Goal: Task Accomplishment & Management: Use online tool/utility

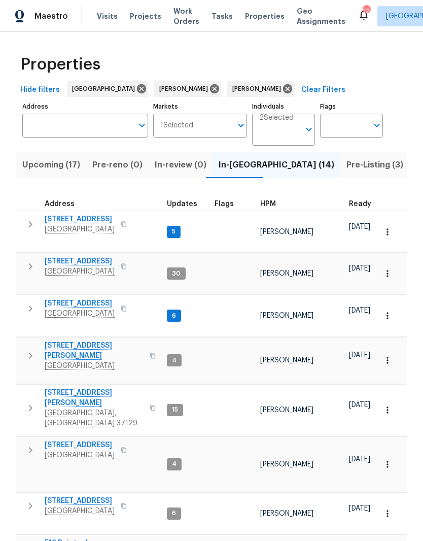
click at [77, 361] on span "[GEOGRAPHIC_DATA]" at bounding box center [94, 366] width 99 height 10
click at [230, 168] on span "In-reno (14)" at bounding box center [277, 165] width 116 height 14
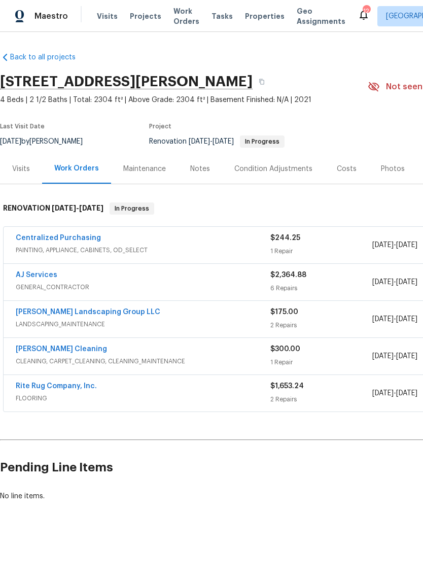
click at [47, 278] on link "AJ Services" at bounding box center [37, 275] width 42 height 7
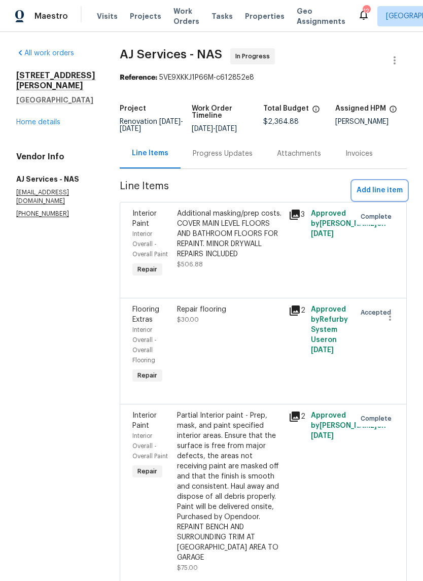
click at [393, 193] on span "Add line item" at bounding box center [380, 190] width 46 height 13
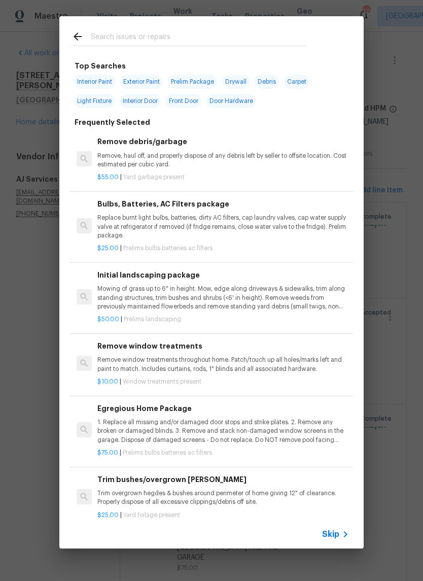
click at [175, 38] on input "text" at bounding box center [198, 37] width 215 height 15
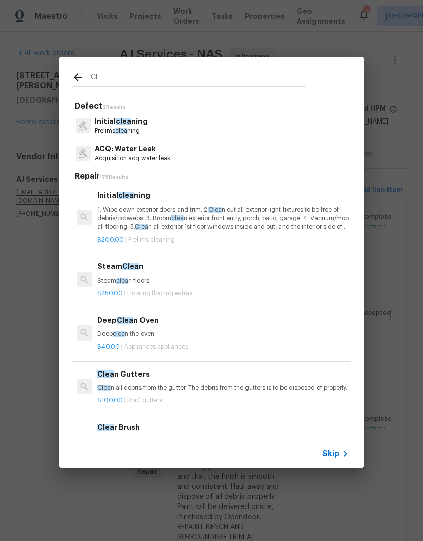
type input "C"
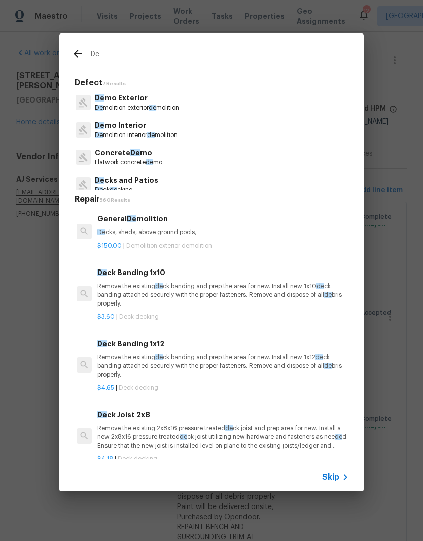
type input "De"
click at [75, 57] on icon at bounding box center [78, 54] width 12 height 12
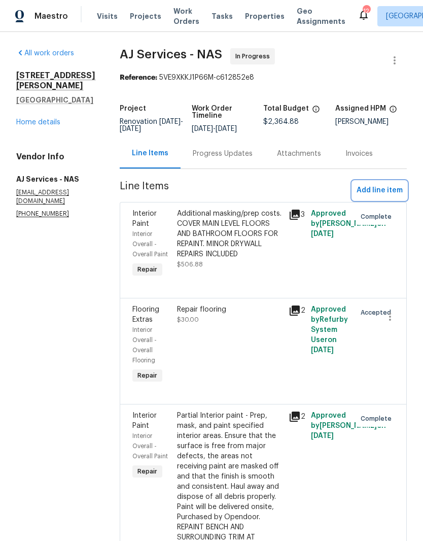
click at [393, 191] on span "Add line item" at bounding box center [380, 190] width 46 height 13
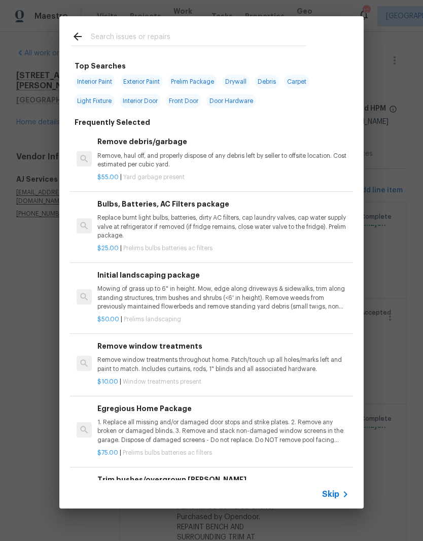
click at [163, 36] on input "text" at bounding box center [198, 37] width 215 height 15
type input "Debr"
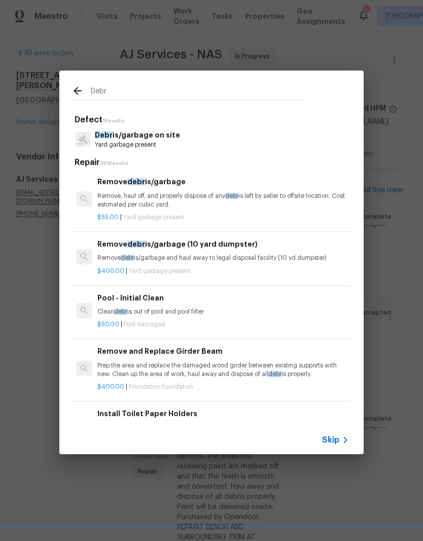
click at [161, 139] on p "Debr is/garbage on site" at bounding box center [137, 135] width 85 height 11
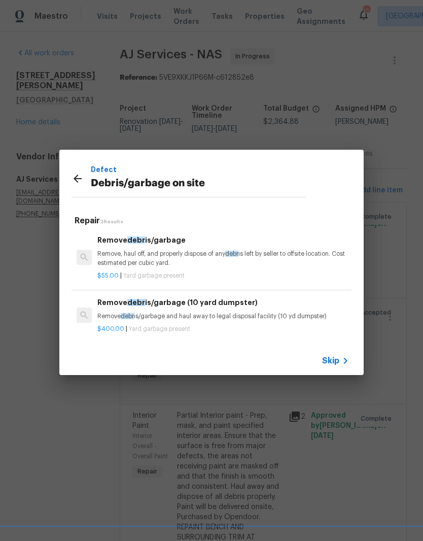
click at [166, 249] on div "Remove debr is/garbage Remove, haul off, and properly dispose of any debr is le…" at bounding box center [223, 250] width 252 height 33
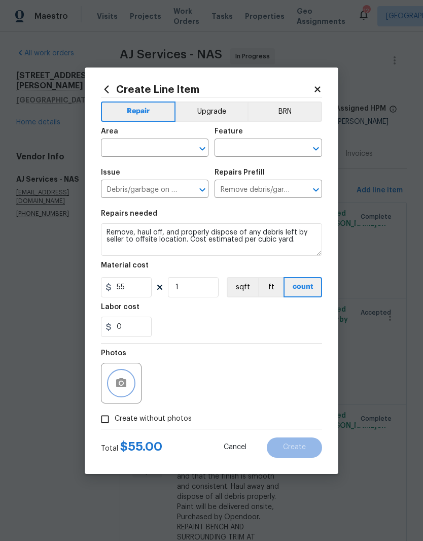
click at [131, 384] on button "button" at bounding box center [121, 383] width 24 height 24
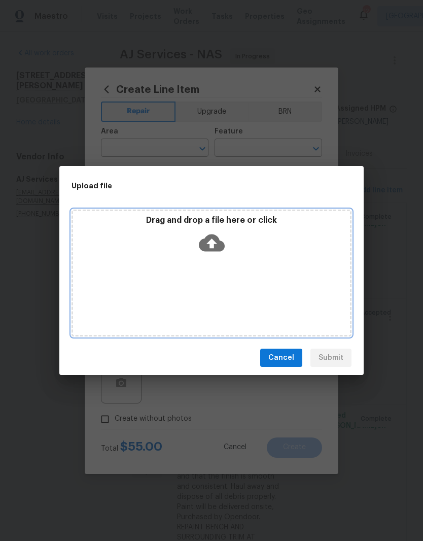
click at [236, 258] on div "Drag and drop a file here or click" at bounding box center [211, 237] width 277 height 44
click at [281, 280] on div "Drag and drop a file here or click" at bounding box center [212, 273] width 280 height 127
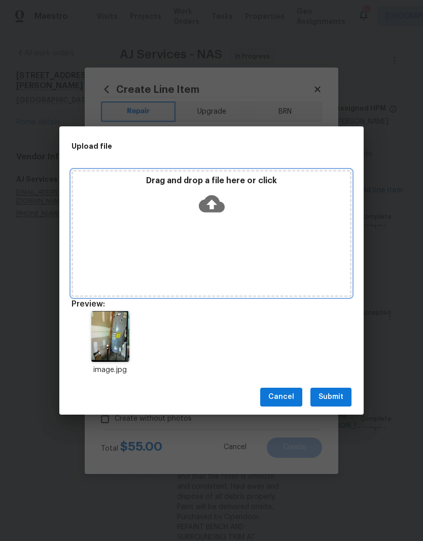
click at [236, 232] on div "Drag and drop a file here or click" at bounding box center [212, 233] width 280 height 127
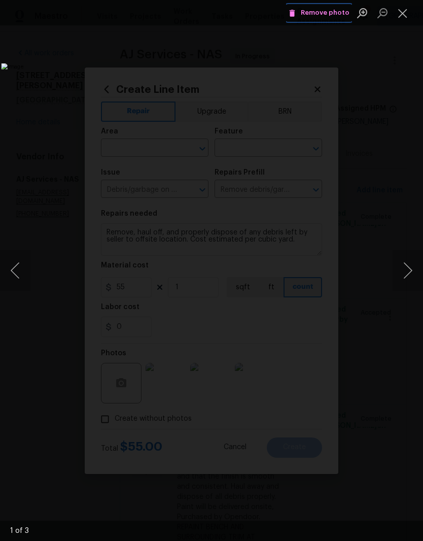
click at [347, 16] on span "Remove photo" at bounding box center [319, 13] width 61 height 12
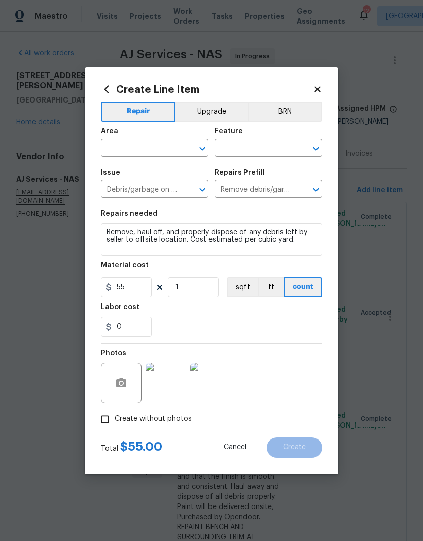
click at [175, 386] on img at bounding box center [166, 383] width 41 height 41
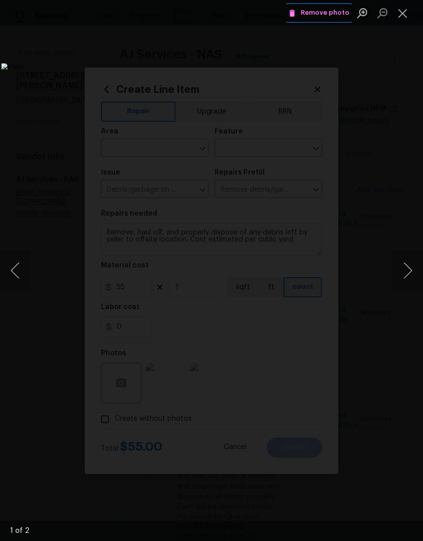
click at [343, 20] on button "Remove photo" at bounding box center [319, 13] width 66 height 16
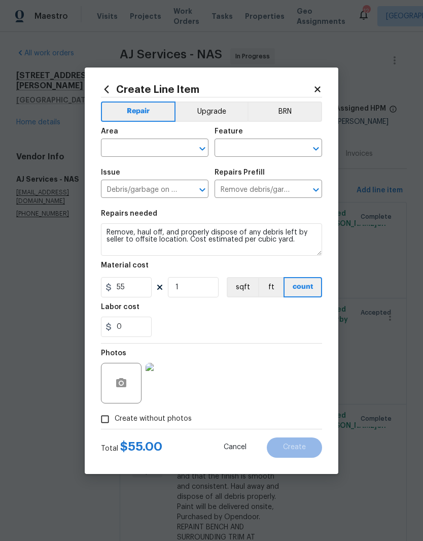
click at [176, 148] on input "text" at bounding box center [140, 149] width 79 height 16
click at [131, 177] on li "Garage" at bounding box center [155, 171] width 108 height 17
type input "Garage"
click at [270, 150] on input "text" at bounding box center [254, 149] width 79 height 16
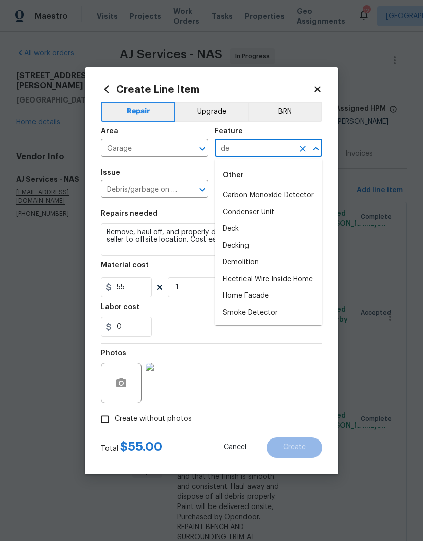
click at [257, 262] on li "Demolition" at bounding box center [269, 262] width 108 height 17
type input "Demolition"
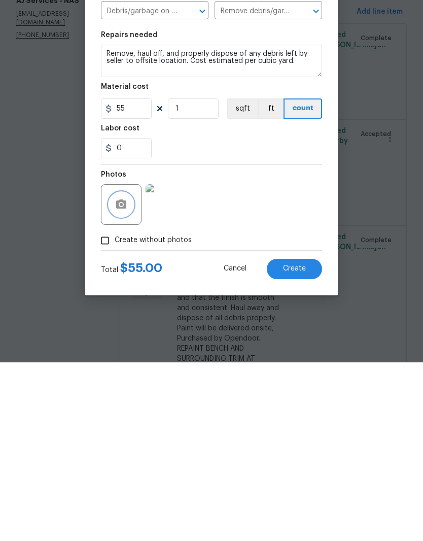
click at [130, 371] on button "button" at bounding box center [121, 383] width 24 height 24
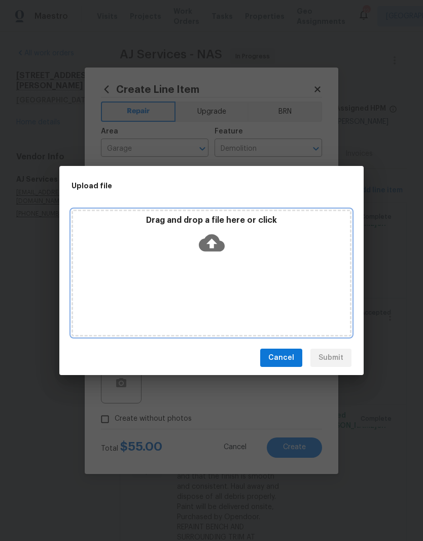
click at [247, 258] on div "Drag and drop a file here or click" at bounding box center [211, 237] width 277 height 44
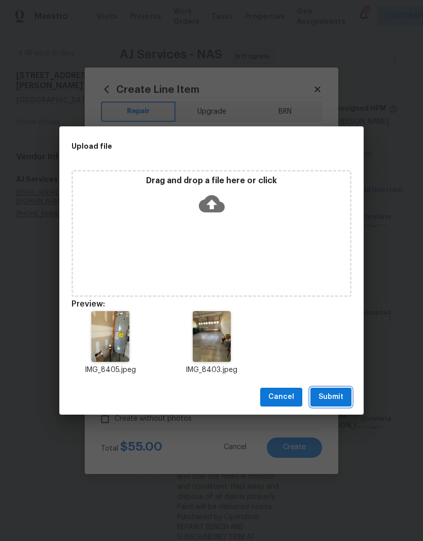
click at [338, 398] on span "Submit" at bounding box center [331, 397] width 25 height 13
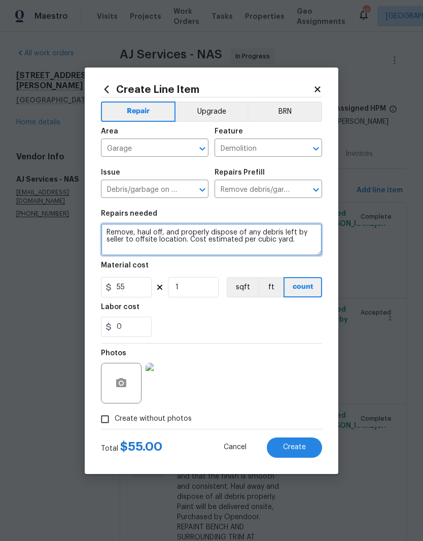
click at [116, 233] on textarea "Remove, haul off, and properly dispose of any debris left by seller to offsite …" at bounding box center [211, 239] width 221 height 32
click at [114, 235] on textarea "Remove, haul off, and properly dispose of any debris left by seller to offsite …" at bounding box center [211, 239] width 221 height 32
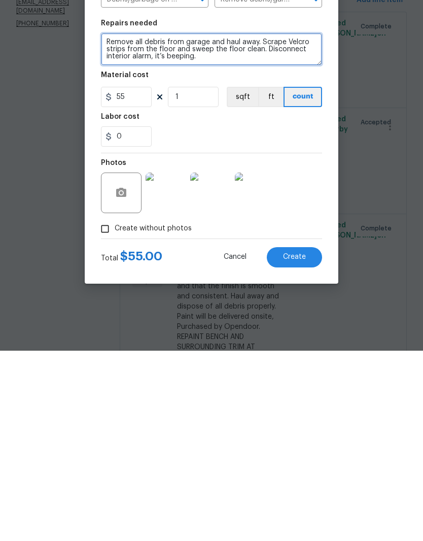
type textarea "Remove all debris from garage and haul away. Scrape Velcro strips from the floo…"
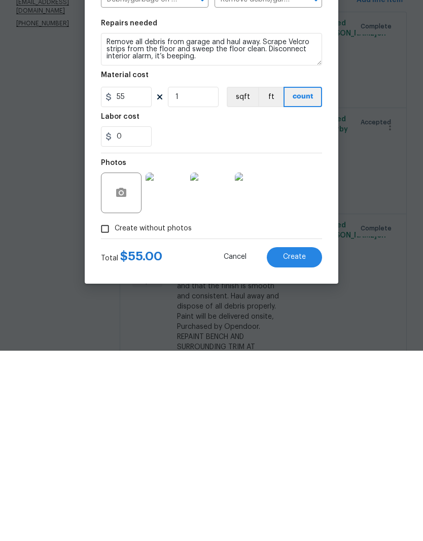
click at [294, 444] on span "Create" at bounding box center [294, 448] width 23 height 8
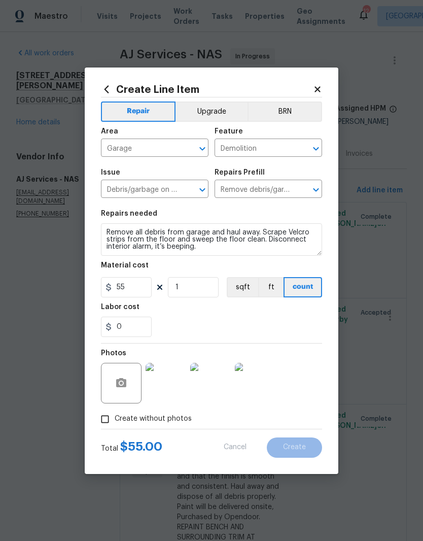
type input "0"
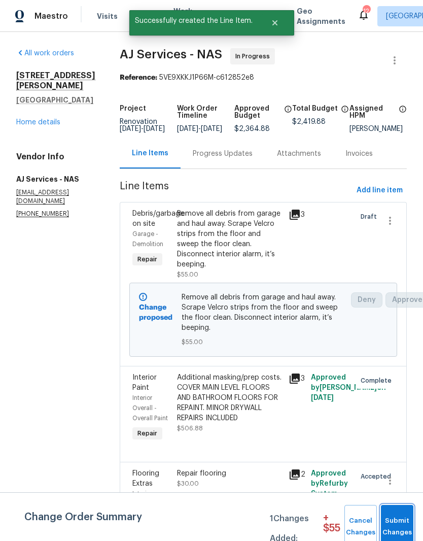
click at [397, 517] on span "Submit Changes" at bounding box center [397, 526] width 22 height 23
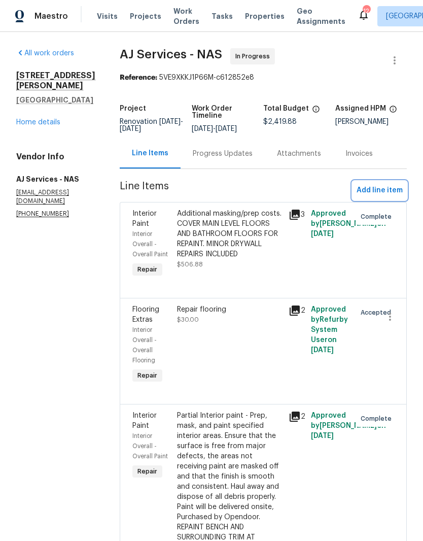
click at [391, 187] on span "Add line item" at bounding box center [380, 190] width 46 height 13
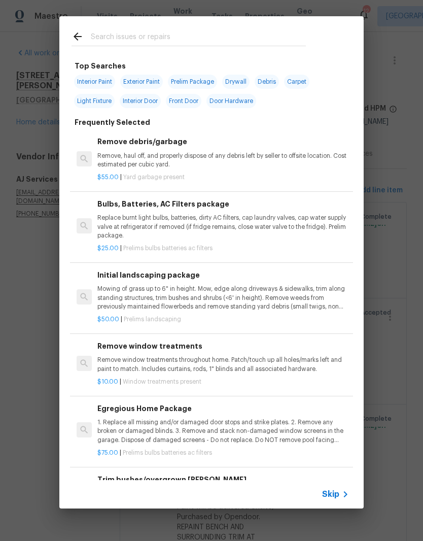
click at [189, 36] on input "text" at bounding box center [198, 37] width 215 height 15
type input "Closet"
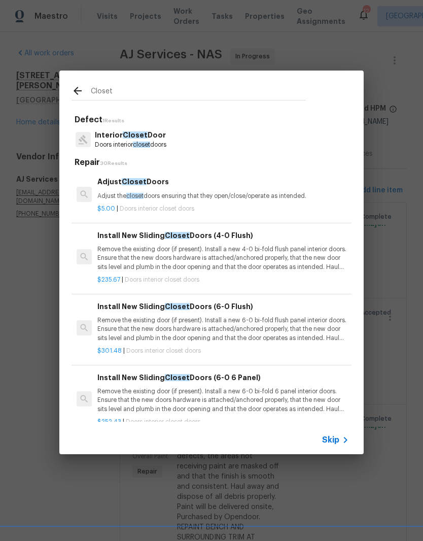
click at [155, 139] on p "Interior Closet Door" at bounding box center [131, 135] width 72 height 11
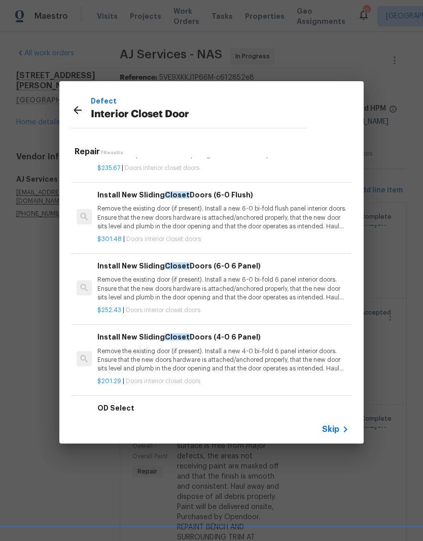
scroll to position [101, 0]
click at [109, 58] on div "Defect Interior Closet Door Repair 7 Results Adjust Closet Doors Adjust the clo…" at bounding box center [211, 262] width 423 height 525
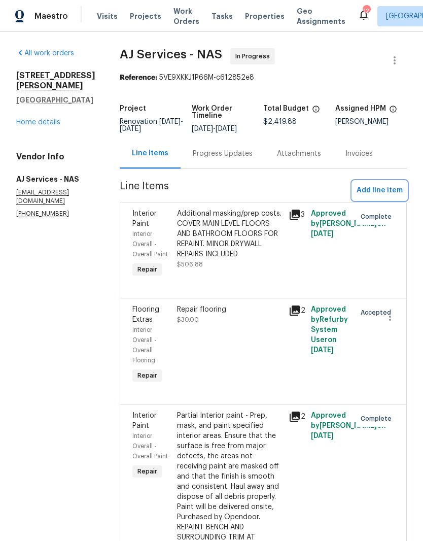
click at [392, 191] on span "Add line item" at bounding box center [380, 190] width 46 height 13
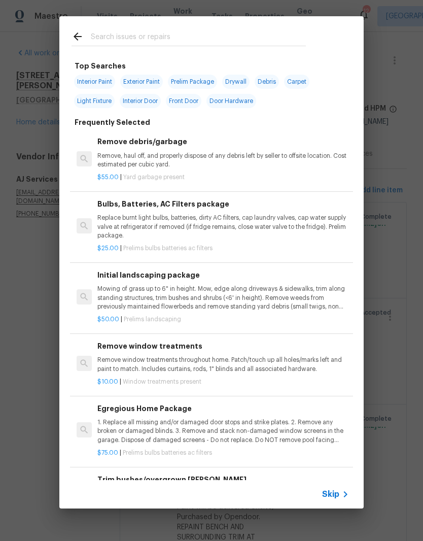
click at [191, 37] on input "text" at bounding box center [198, 37] width 215 height 15
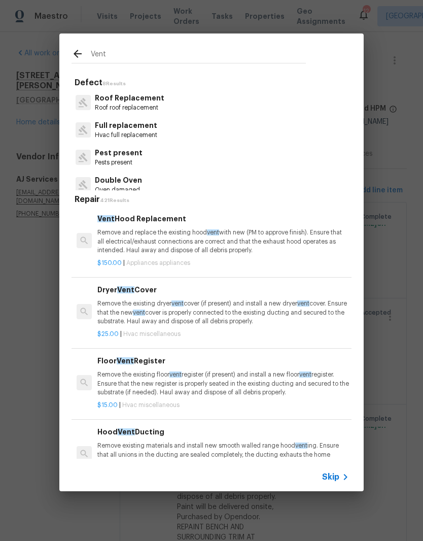
scroll to position [0, 0]
type input "Vent"
click at [82, 57] on icon at bounding box center [78, 54] width 12 height 12
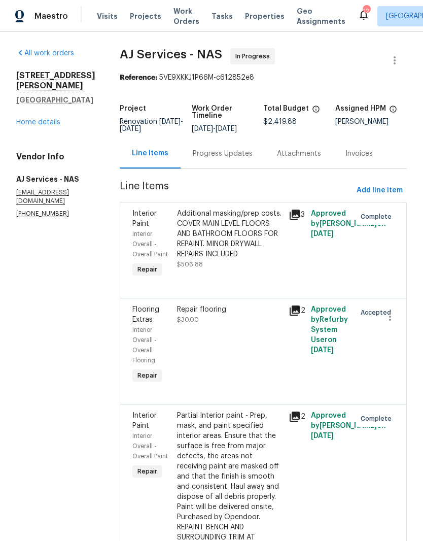
click at [52, 119] on link "Home details" at bounding box center [38, 122] width 44 height 7
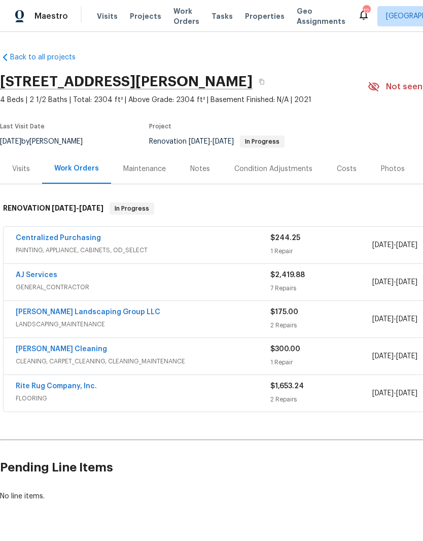
click at [391, 172] on div "Photos" at bounding box center [393, 169] width 24 height 10
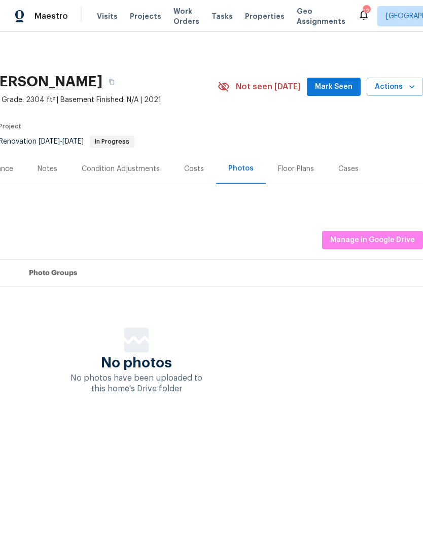
scroll to position [0, 150]
click at [383, 240] on span "Manage in Google Drive" at bounding box center [372, 240] width 85 height 13
